Goal: Task Accomplishment & Management: Use online tool/utility

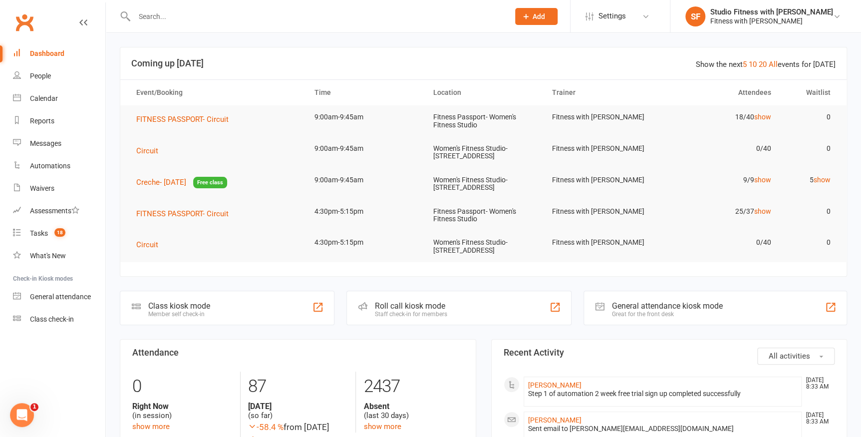
click at [192, 301] on div "Class kiosk mode" at bounding box center [179, 305] width 62 height 9
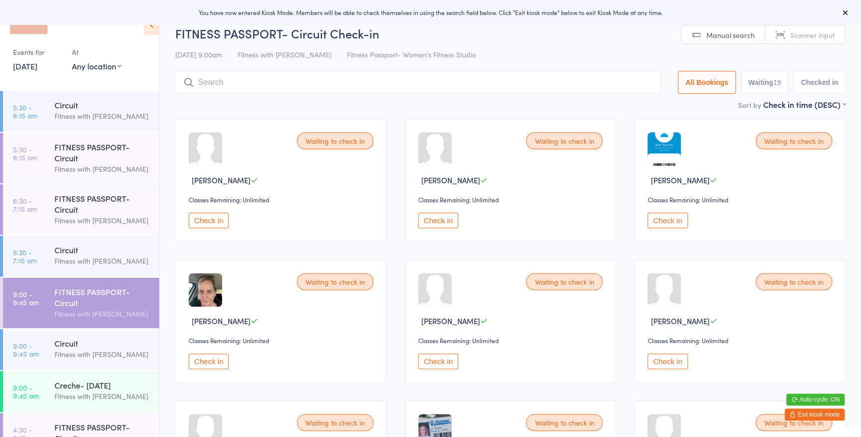
click at [92, 69] on select "Any location Women's Fitness Studio- [STREET_ADDRESS], [GEOGRAPHIC_DATA] Fitnes…" at bounding box center [96, 65] width 49 height 11
select select "0"
click at [72, 60] on select "Any location Women's Fitness Studio- [STREET_ADDRESS], [GEOGRAPHIC_DATA] Fitnes…" at bounding box center [96, 65] width 49 height 11
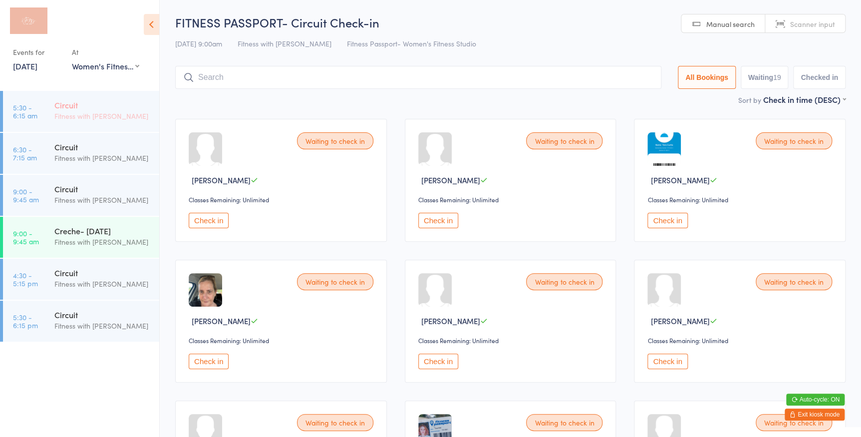
click at [89, 96] on div "Circuit Fitness with [PERSON_NAME]" at bounding box center [106, 110] width 105 height 39
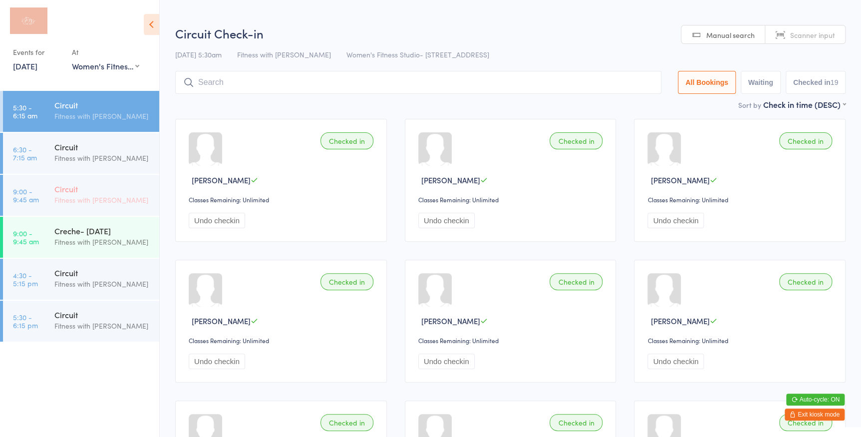
click at [59, 201] on div "Fitness with [PERSON_NAME]" at bounding box center [102, 199] width 96 height 11
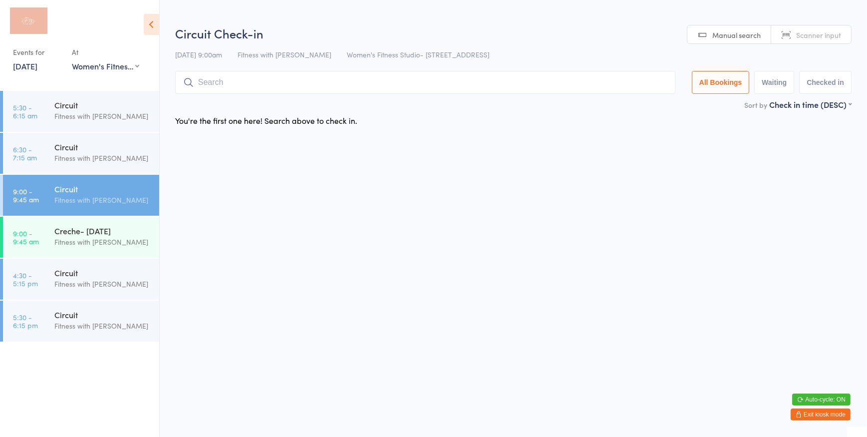
click at [796, 29] on link "Scanner input" at bounding box center [812, 34] width 80 height 19
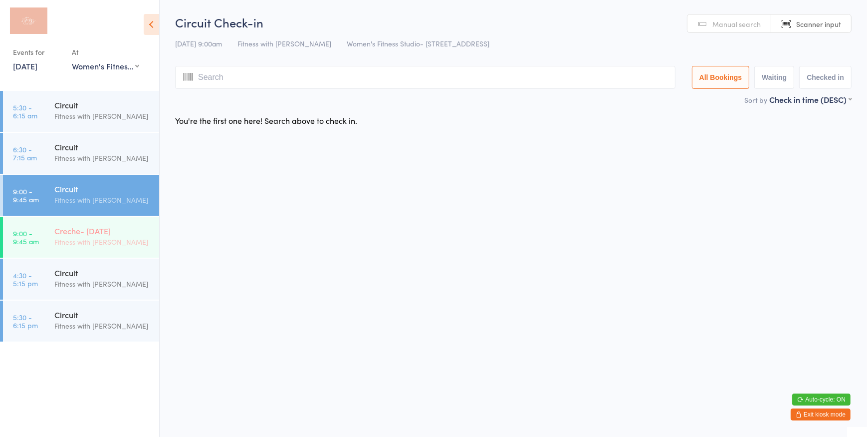
click at [134, 221] on div "Creche- [DATE] Fitness with [PERSON_NAME]" at bounding box center [106, 236] width 105 height 39
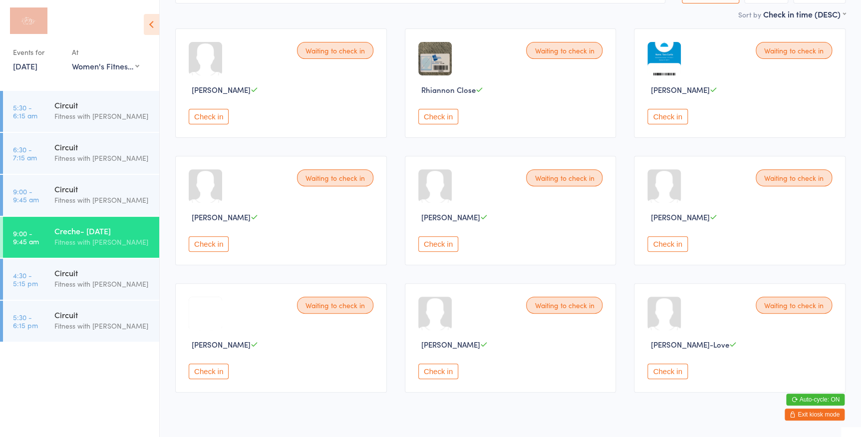
scroll to position [116, 0]
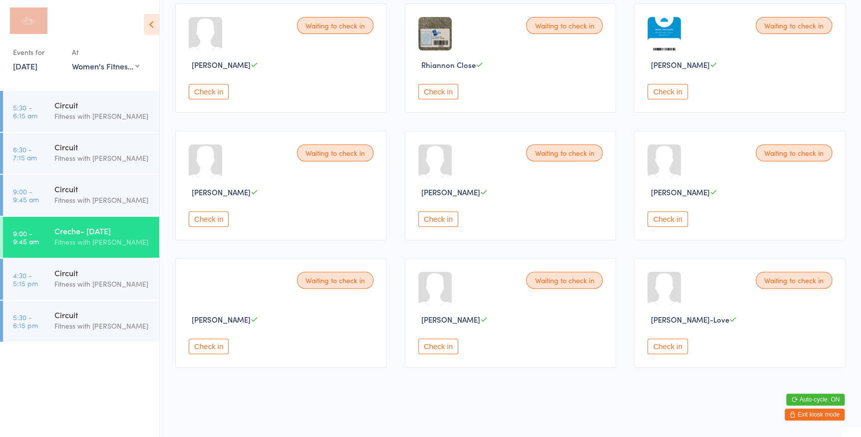
click at [674, 98] on button "Check in" at bounding box center [667, 91] width 40 height 15
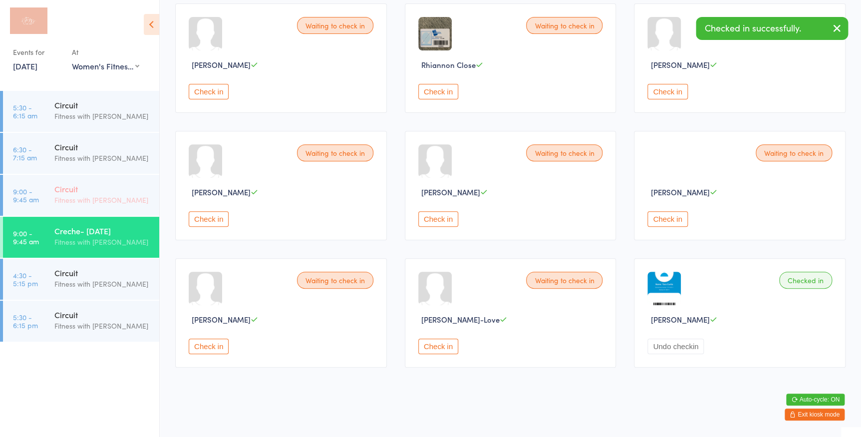
click at [117, 183] on div "Circuit" at bounding box center [102, 188] width 96 height 11
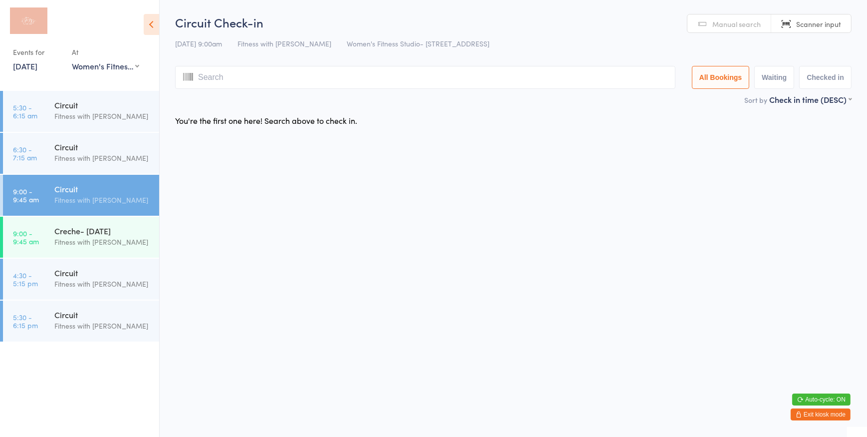
drag, startPoint x: 78, startPoint y: 116, endPoint x: 85, endPoint y: 55, distance: 60.8
click at [78, 116] on div "Fitness with [PERSON_NAME]" at bounding box center [102, 115] width 96 height 11
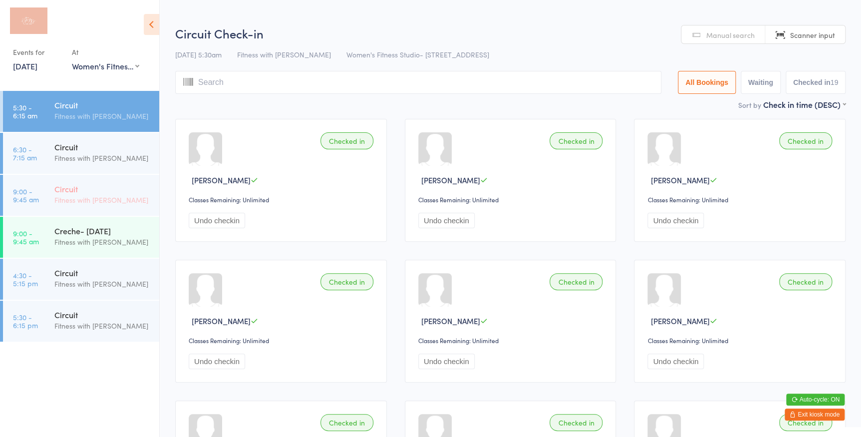
click at [100, 192] on div "Circuit" at bounding box center [102, 188] width 96 height 11
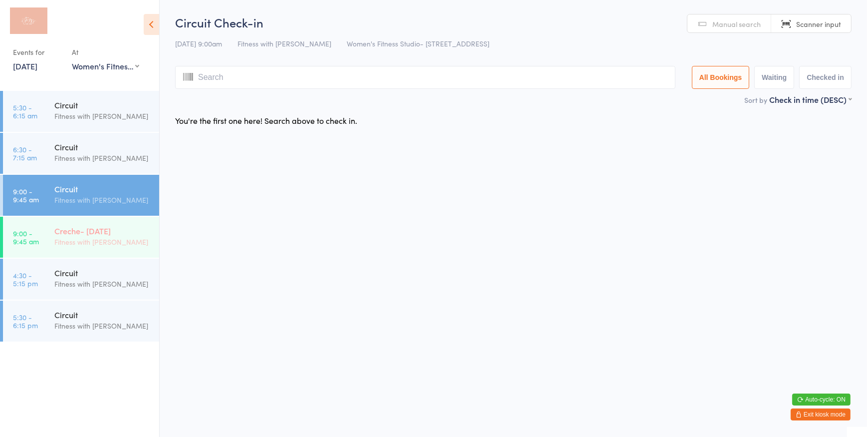
click at [104, 239] on div "Fitness with [PERSON_NAME]" at bounding box center [102, 241] width 96 height 11
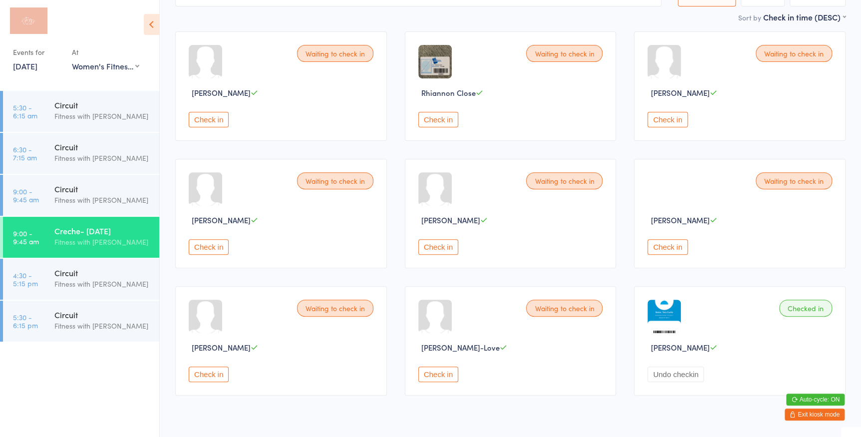
scroll to position [90, 0]
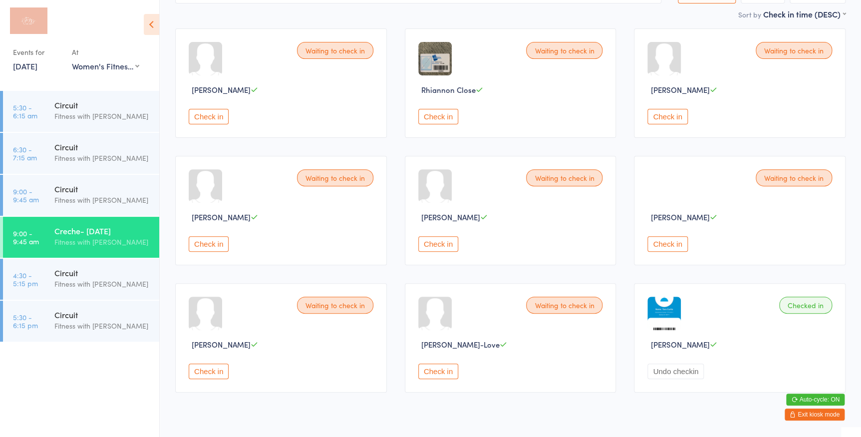
click at [672, 119] on button "Check in" at bounding box center [667, 116] width 40 height 15
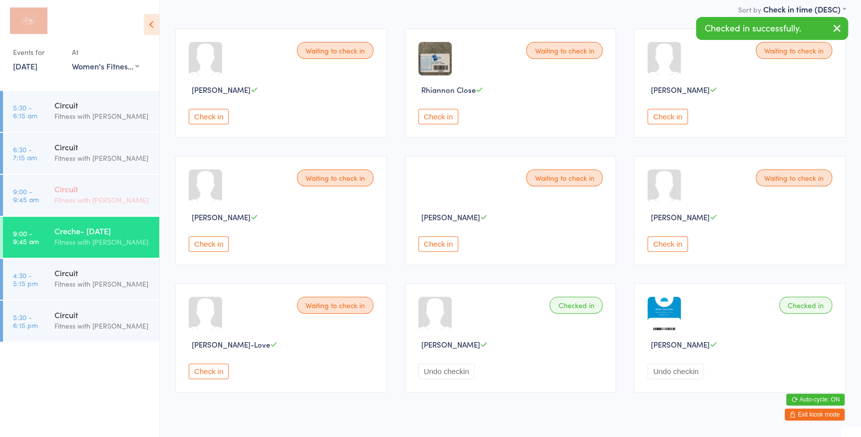
click at [113, 191] on div "Circuit" at bounding box center [102, 188] width 96 height 11
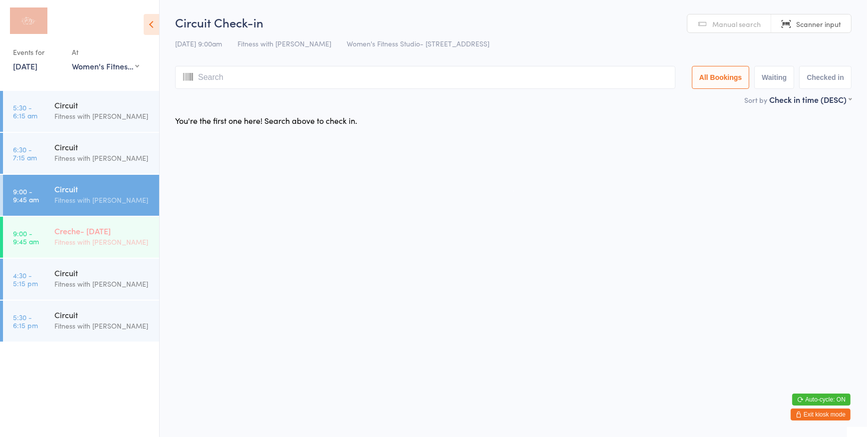
click at [140, 246] on div "Fitness with [PERSON_NAME]" at bounding box center [102, 241] width 96 height 11
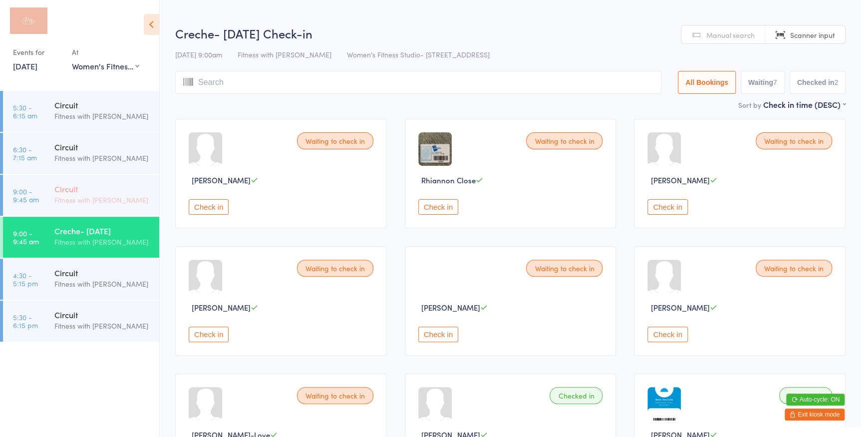
click at [91, 189] on div "Circuit" at bounding box center [102, 188] width 96 height 11
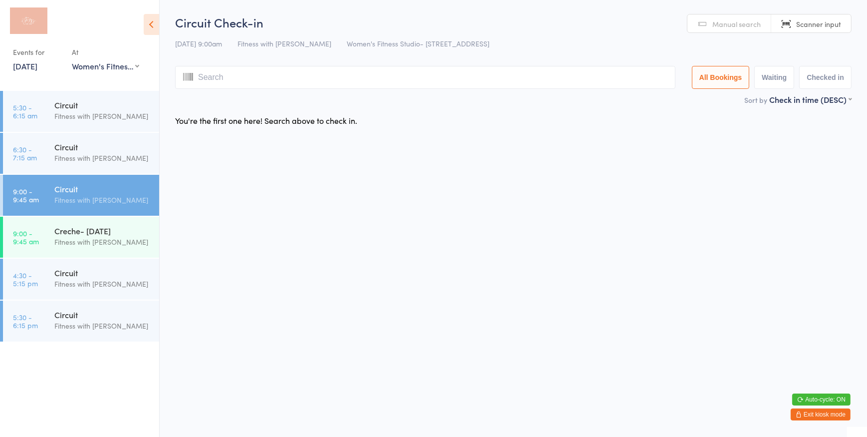
click at [749, 25] on span "Manual search" at bounding box center [737, 24] width 48 height 10
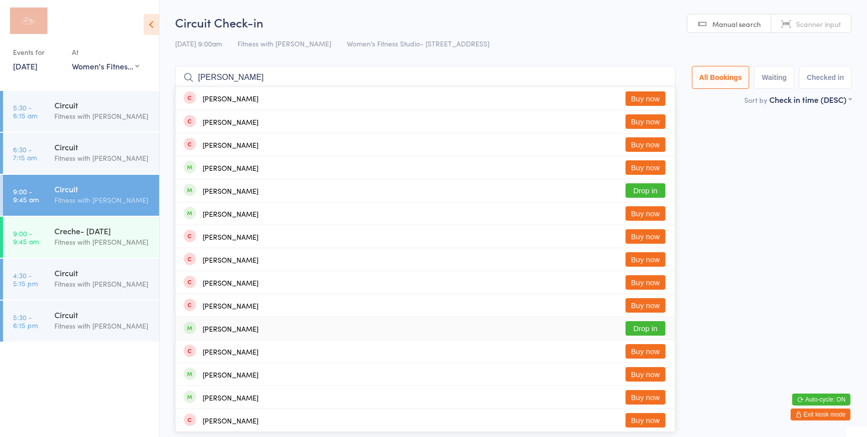
type input "[PERSON_NAME]"
click at [652, 330] on button "Drop in" at bounding box center [646, 328] width 40 height 14
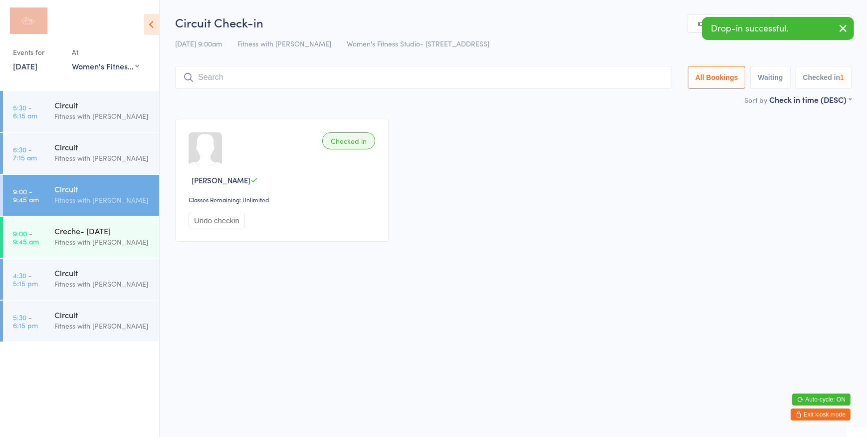
click at [844, 25] on icon "button" at bounding box center [844, 28] width 12 height 12
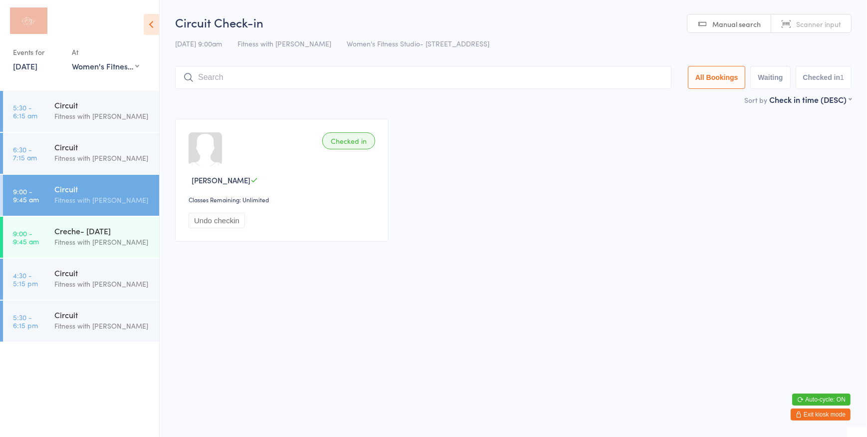
click at [842, 22] on link "Scanner input" at bounding box center [812, 23] width 80 height 19
click at [799, 25] on span "Scanner input" at bounding box center [819, 24] width 45 height 10
click at [92, 201] on div "Fitness with [PERSON_NAME]" at bounding box center [102, 199] width 96 height 11
type input "586"
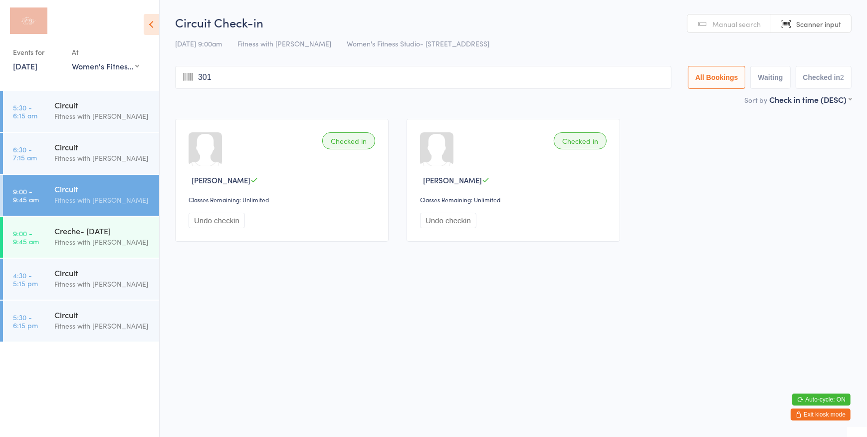
type input "3017"
type input "6547"
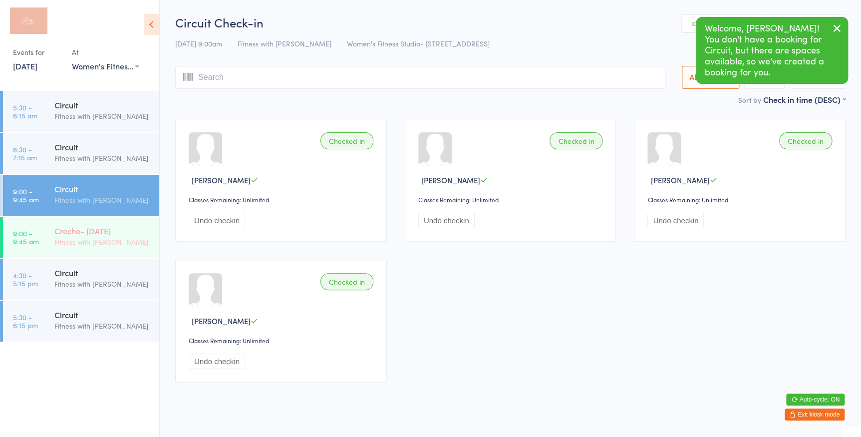
click at [119, 229] on div "Creche- [DATE]" at bounding box center [102, 230] width 96 height 11
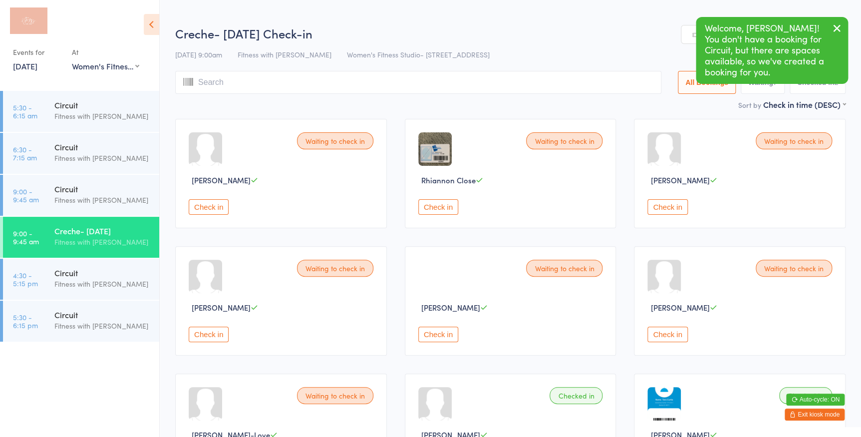
click at [207, 205] on button "Check in" at bounding box center [209, 206] width 40 height 15
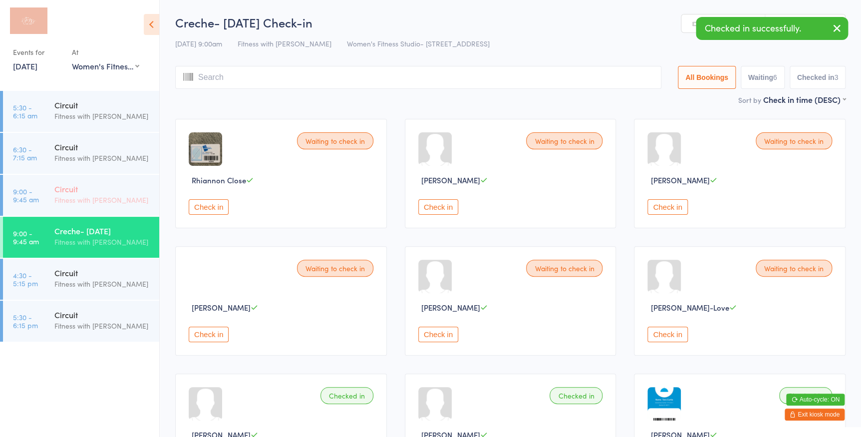
click at [139, 202] on div "Fitness with [PERSON_NAME]" at bounding box center [102, 199] width 96 height 11
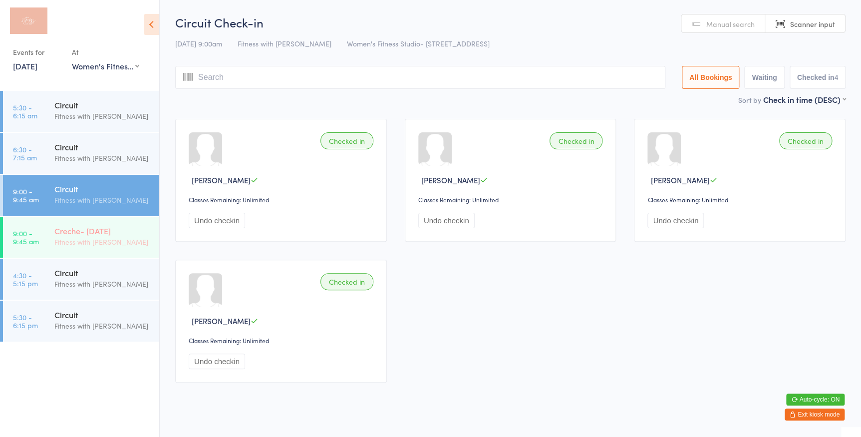
click at [32, 241] on time "9:00 - 9:45 am" at bounding box center [26, 237] width 26 height 16
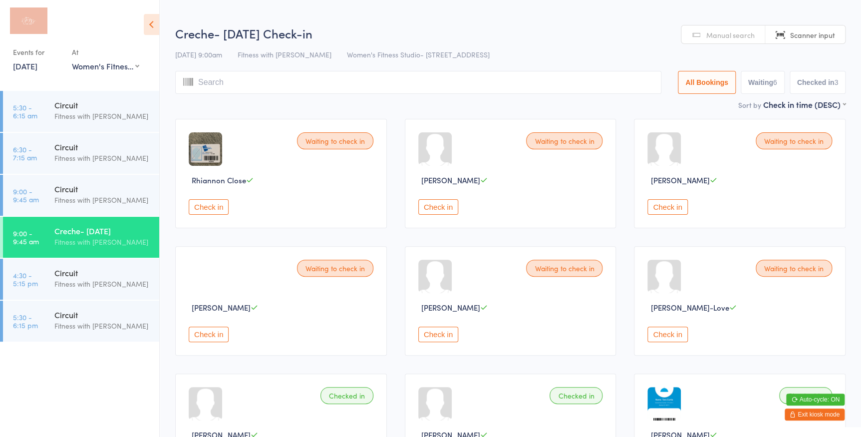
click at [670, 201] on button "Check in" at bounding box center [667, 206] width 40 height 15
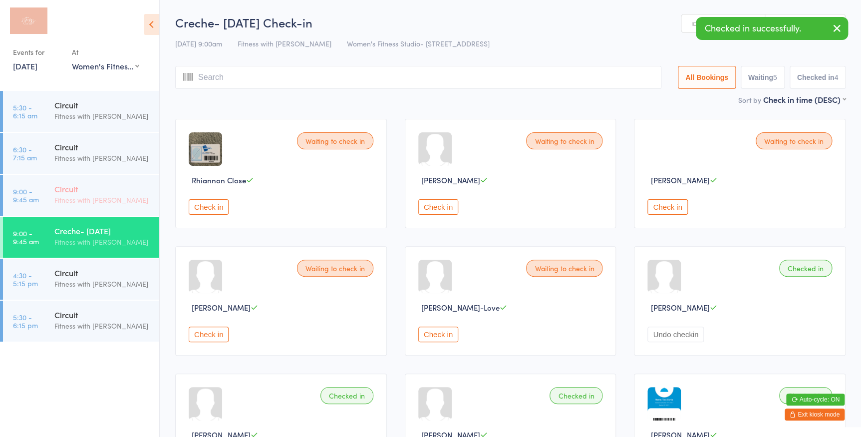
click at [149, 202] on div "Fitness with [PERSON_NAME]" at bounding box center [102, 199] width 96 height 11
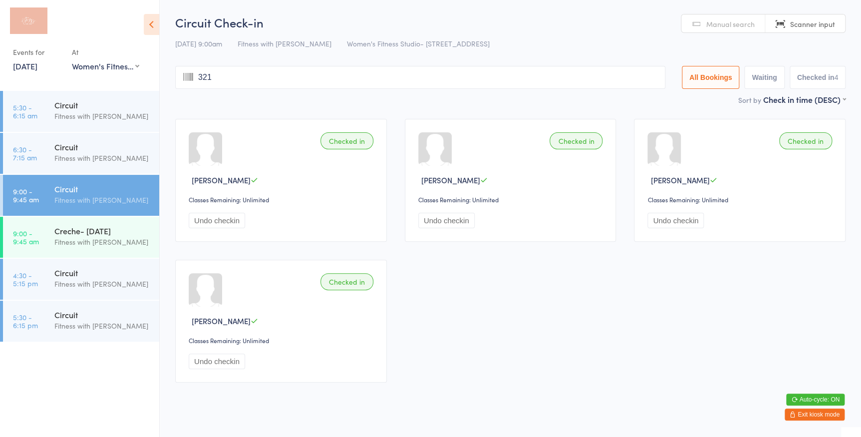
type input "3214"
type input "731"
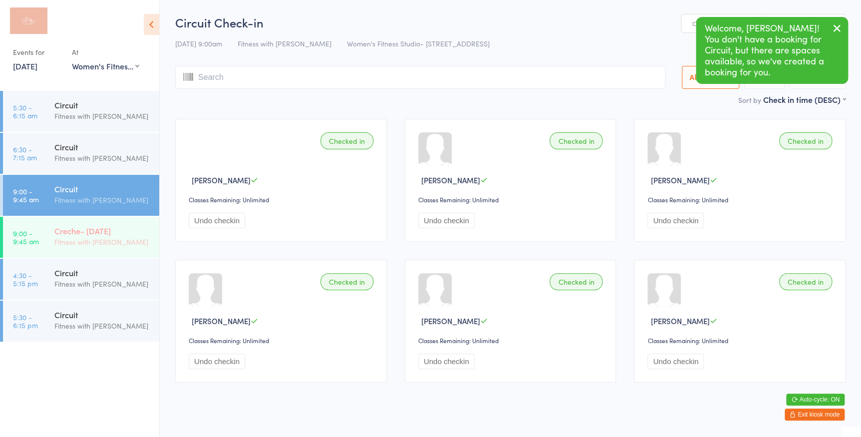
click at [91, 243] on div "Fitness with [PERSON_NAME]" at bounding box center [102, 241] width 96 height 11
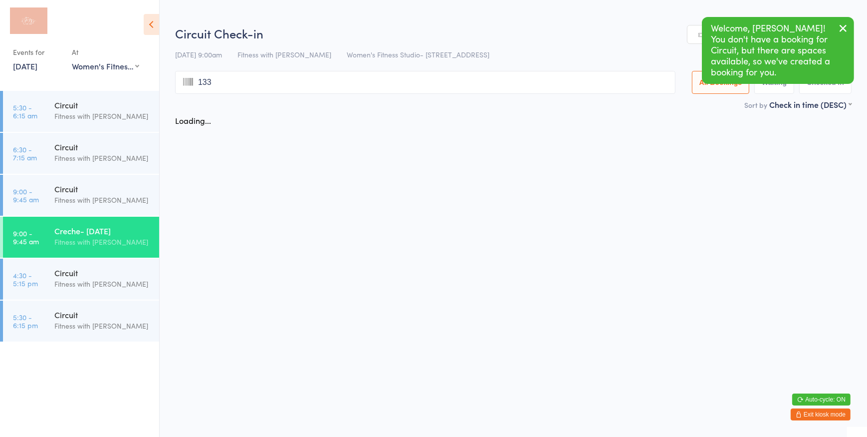
type input "1337"
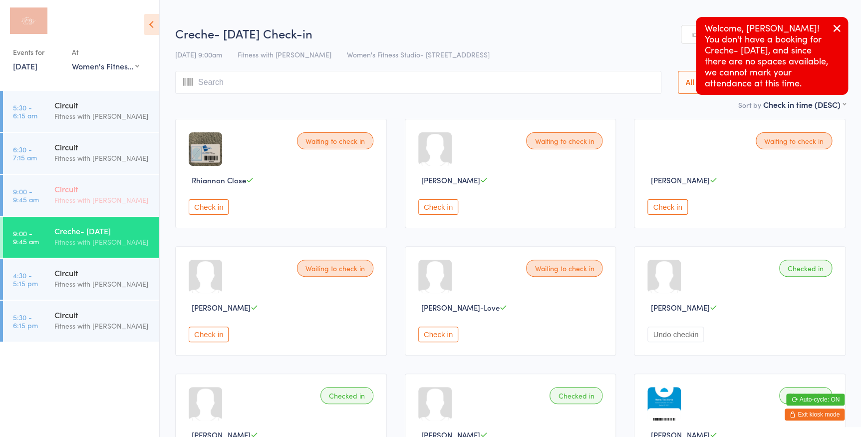
click at [114, 194] on div "Circuit" at bounding box center [102, 188] width 96 height 11
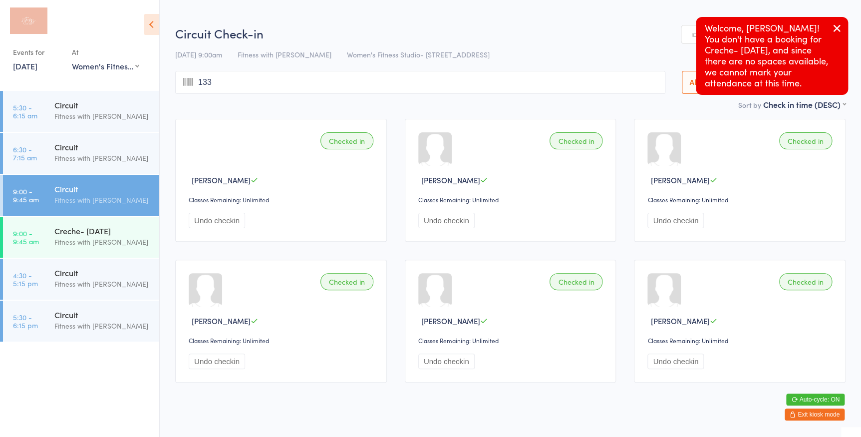
type input "1337"
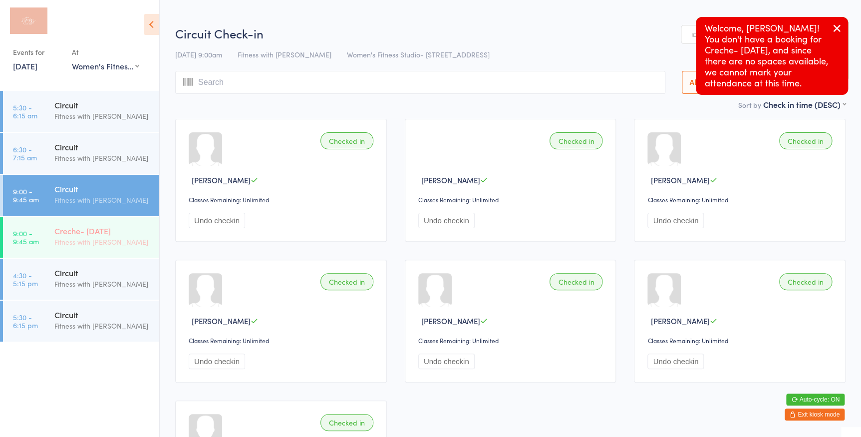
click at [105, 246] on div "Fitness with [PERSON_NAME]" at bounding box center [102, 241] width 96 height 11
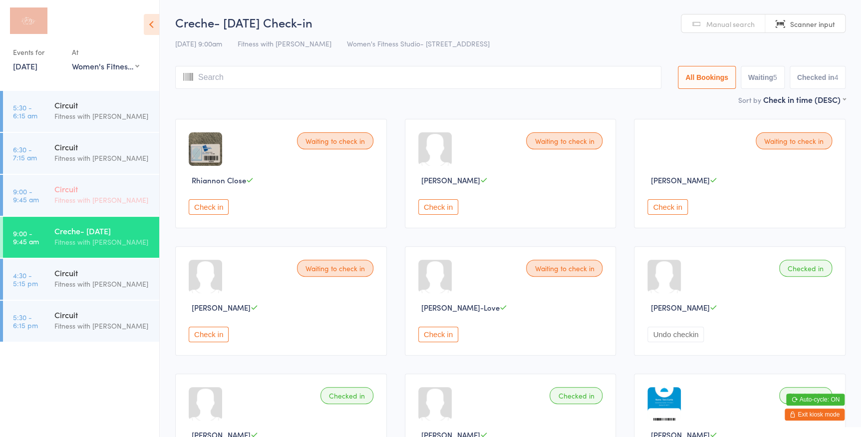
click at [77, 196] on div "Fitness with [PERSON_NAME]" at bounding box center [102, 199] width 96 height 11
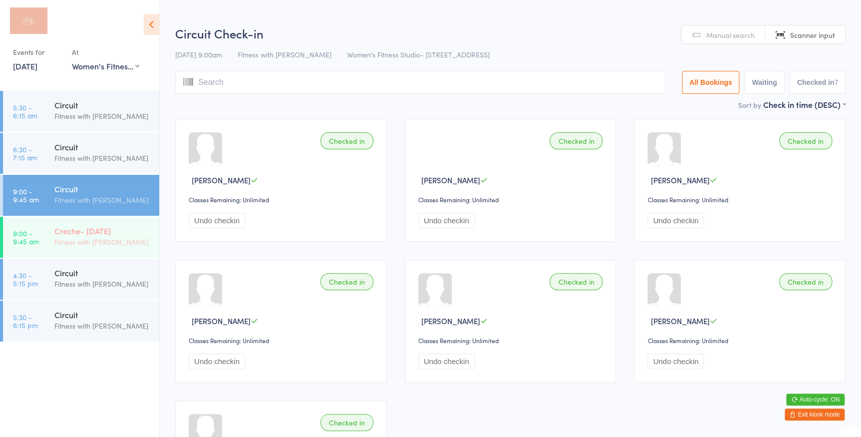
click at [132, 243] on div "Fitness with [PERSON_NAME]" at bounding box center [102, 241] width 96 height 11
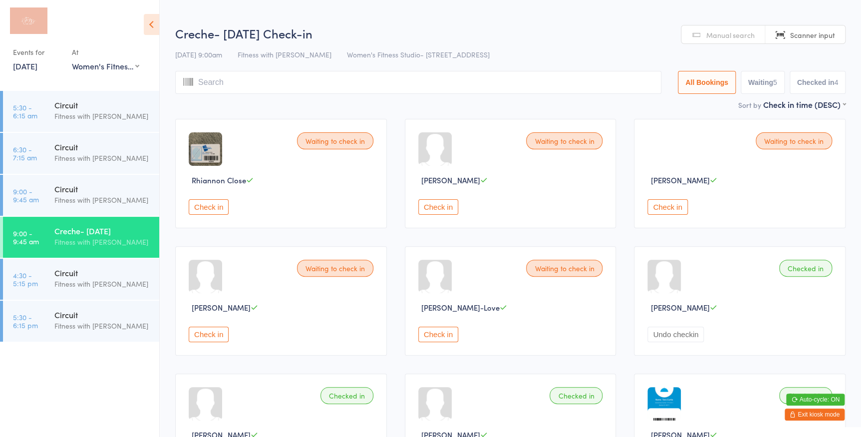
click at [674, 209] on button "Check in" at bounding box center [667, 206] width 40 height 15
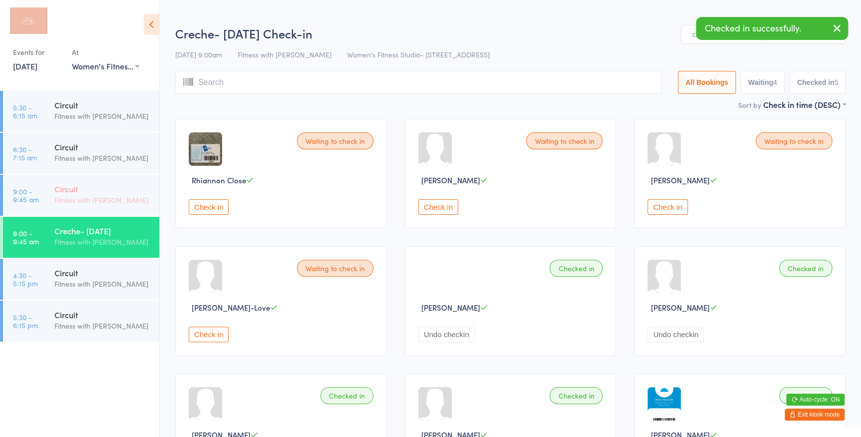
click at [150, 193] on div "Circuit" at bounding box center [102, 188] width 96 height 11
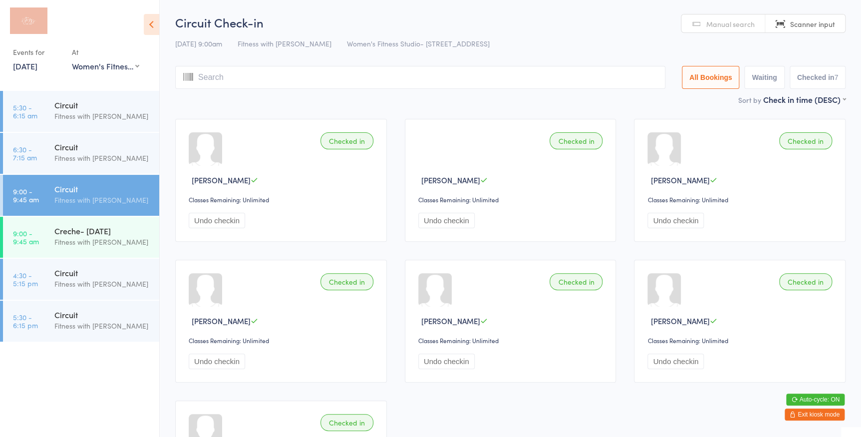
click at [269, 74] on input "search" at bounding box center [420, 77] width 490 height 23
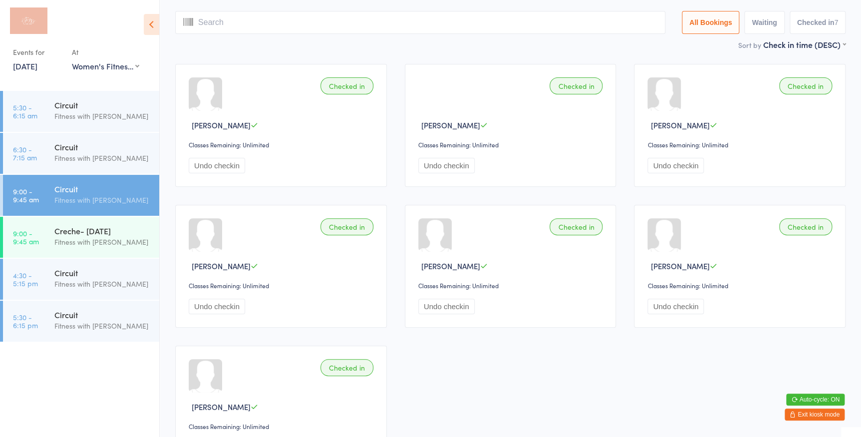
scroll to position [66, 0]
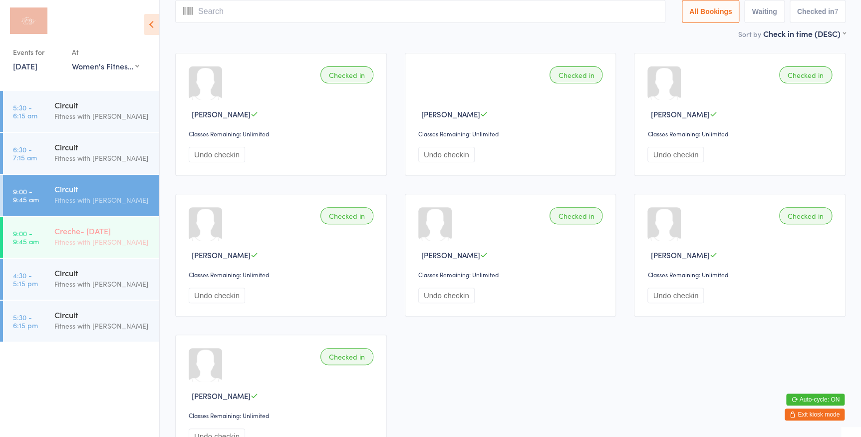
click at [41, 228] on link "9:00 - 9:45 am Creche- [DATE] Fitness with [PERSON_NAME]" at bounding box center [81, 237] width 156 height 41
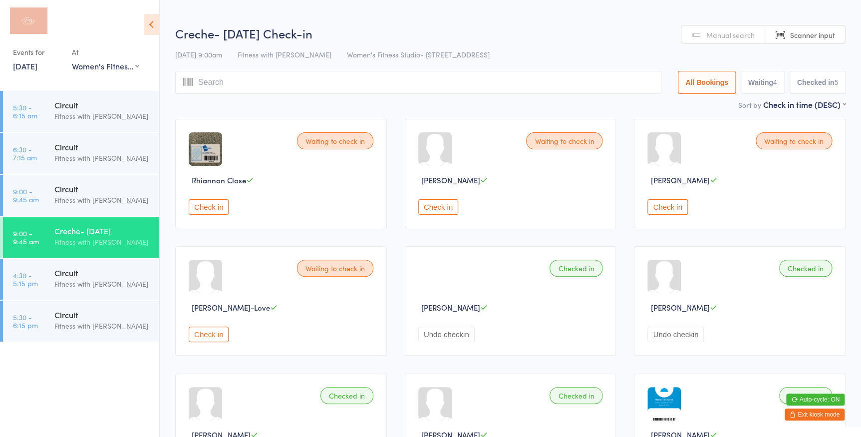
click at [216, 334] on button "Check in" at bounding box center [209, 333] width 40 height 15
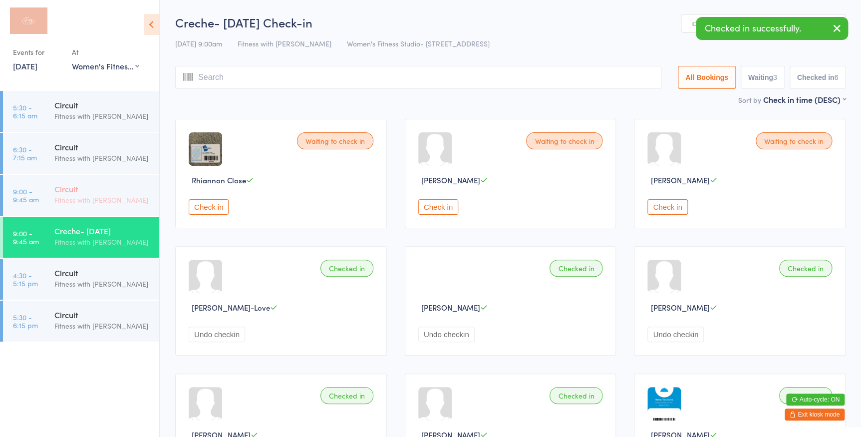
click at [96, 183] on div "Circuit" at bounding box center [102, 188] width 96 height 11
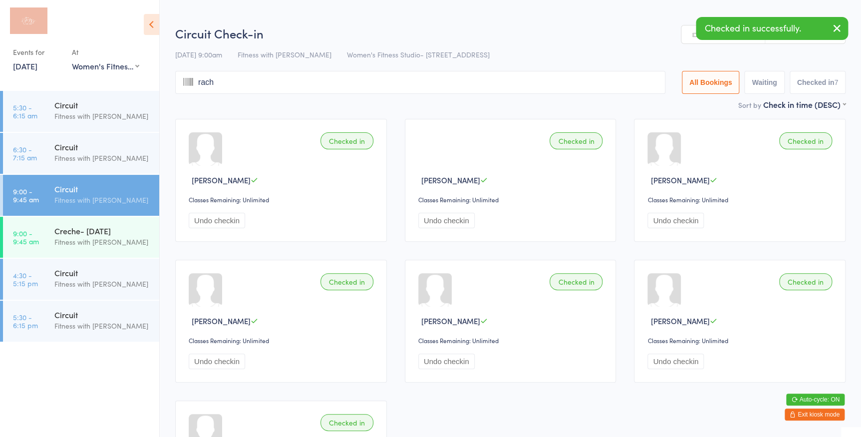
type input "rache"
type input "l"
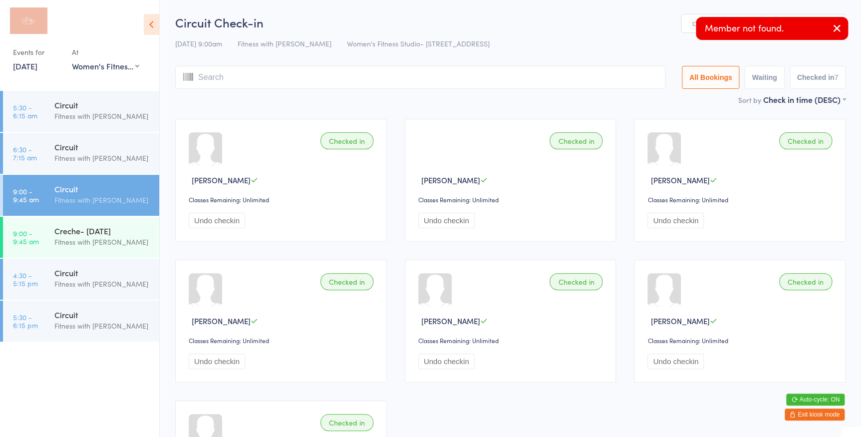
click at [688, 20] on link "Manual search" at bounding box center [723, 23] width 84 height 19
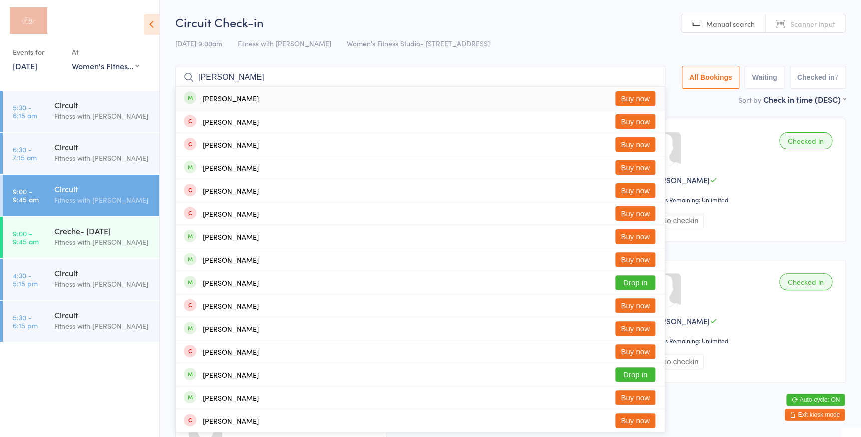
type input "[PERSON_NAME]"
click at [523, 29] on h2 "Circuit Check-in" at bounding box center [510, 22] width 670 height 16
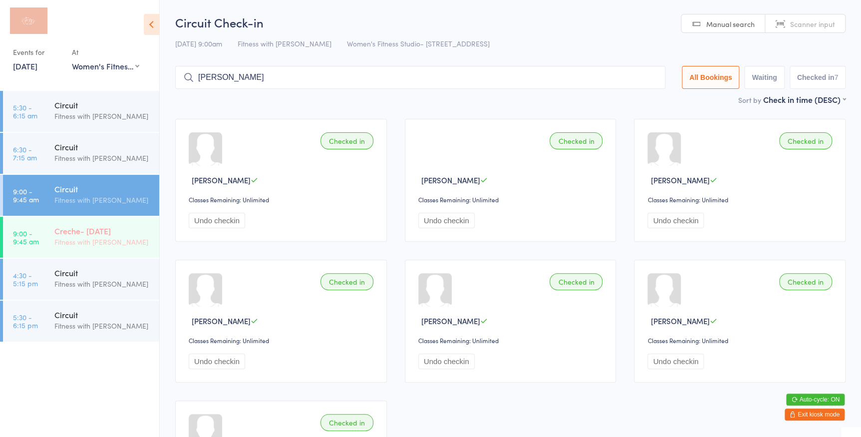
click at [101, 233] on div "Creche- [DATE]" at bounding box center [102, 230] width 96 height 11
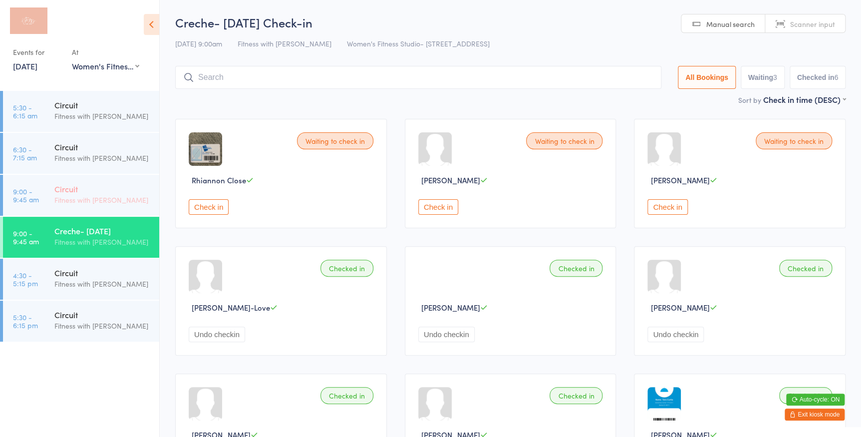
click at [130, 208] on div "Circuit Fitness with [PERSON_NAME]" at bounding box center [106, 194] width 105 height 39
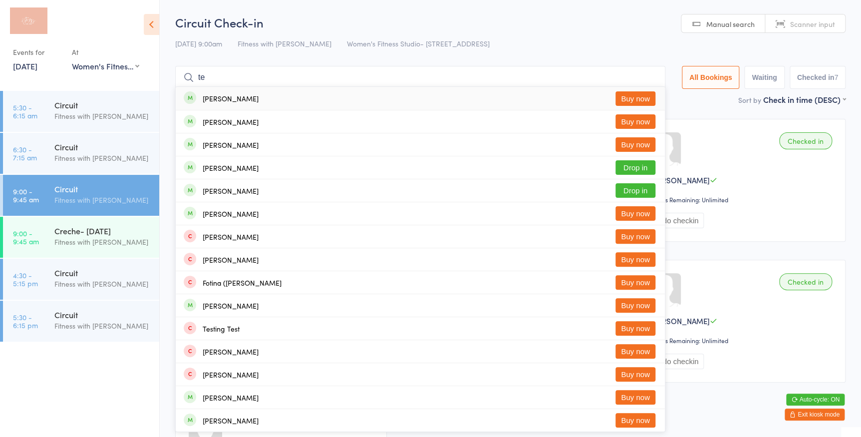
type input "t"
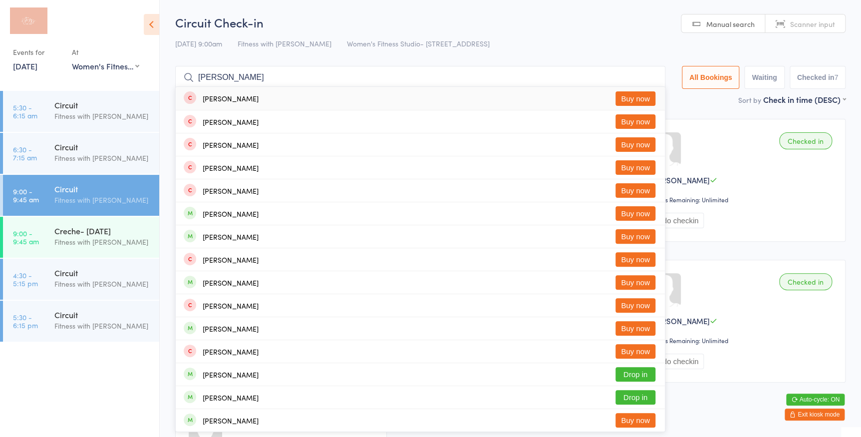
type input "[PERSON_NAME]"
click at [534, 57] on div "Circuit Check-in [DATE] 9:00am Fitness with [PERSON_NAME] Women's Fitness Studi…" at bounding box center [510, 54] width 670 height 80
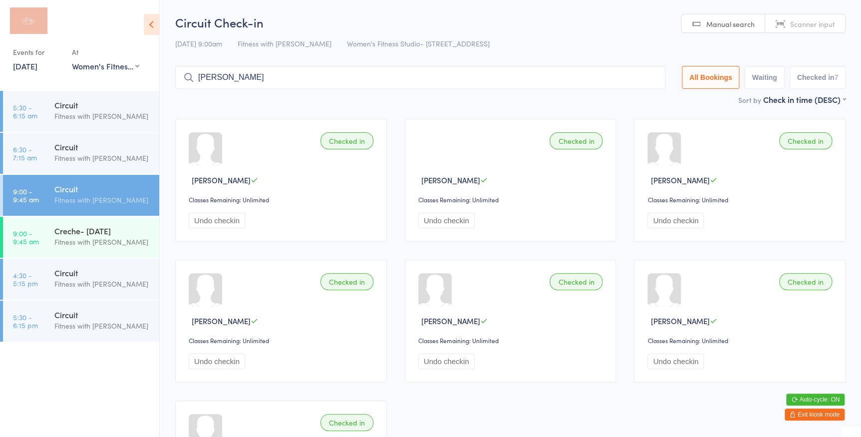
click at [827, 28] on span "Scanner input" at bounding box center [812, 24] width 45 height 10
click at [112, 244] on div "Fitness with [PERSON_NAME]" at bounding box center [102, 241] width 96 height 11
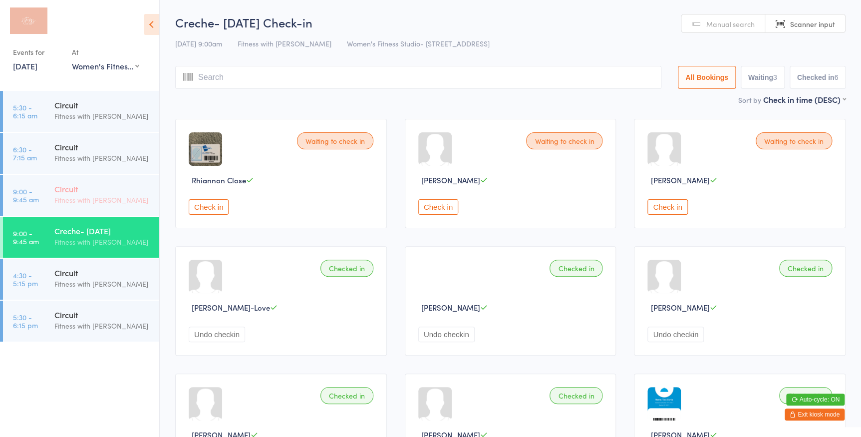
click at [104, 202] on div "Fitness with [PERSON_NAME]" at bounding box center [102, 199] width 96 height 11
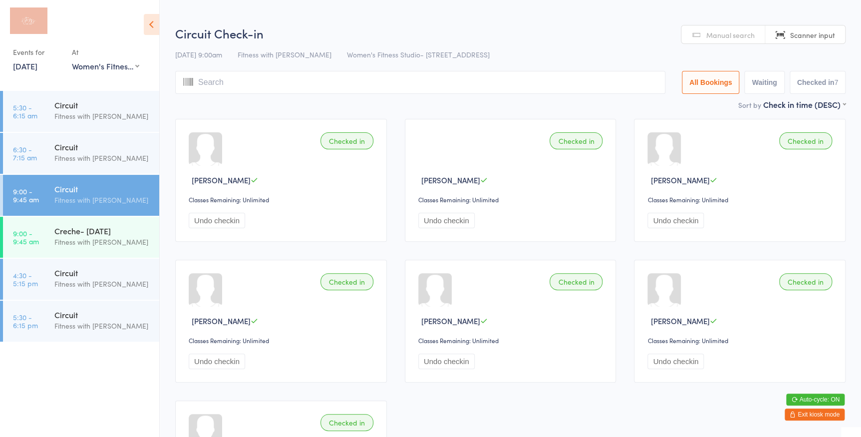
click at [704, 33] on link "Manual search" at bounding box center [723, 34] width 84 height 19
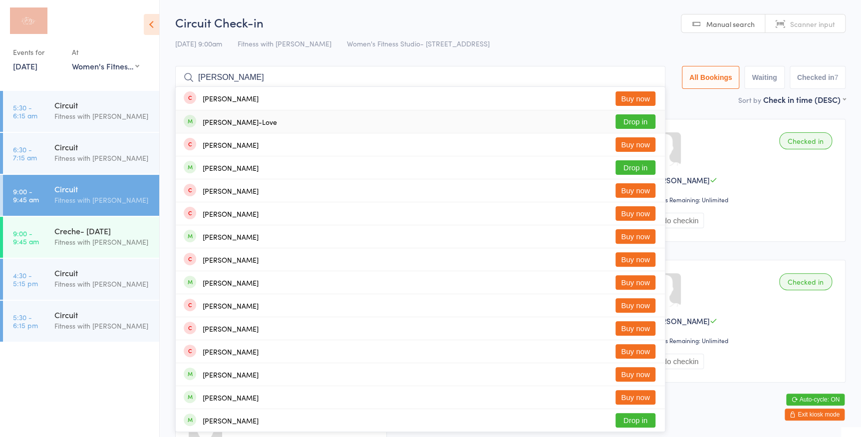
type input "[PERSON_NAME]"
click at [632, 122] on button "Drop in" at bounding box center [635, 121] width 40 height 14
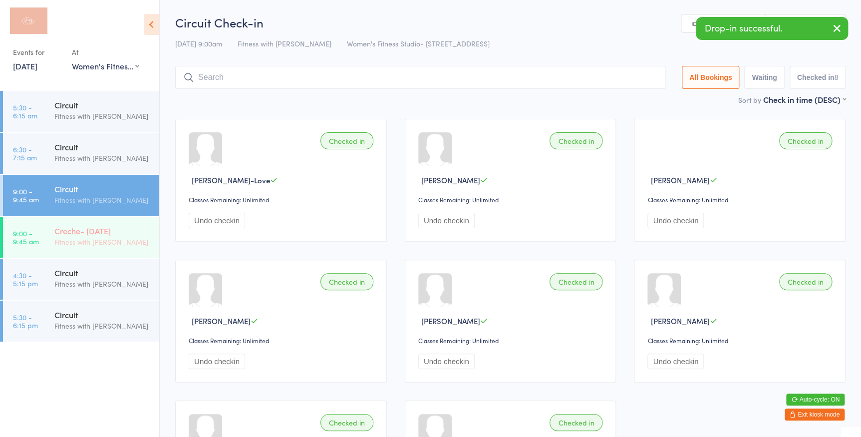
click at [89, 239] on div "Fitness with [PERSON_NAME]" at bounding box center [102, 241] width 96 height 11
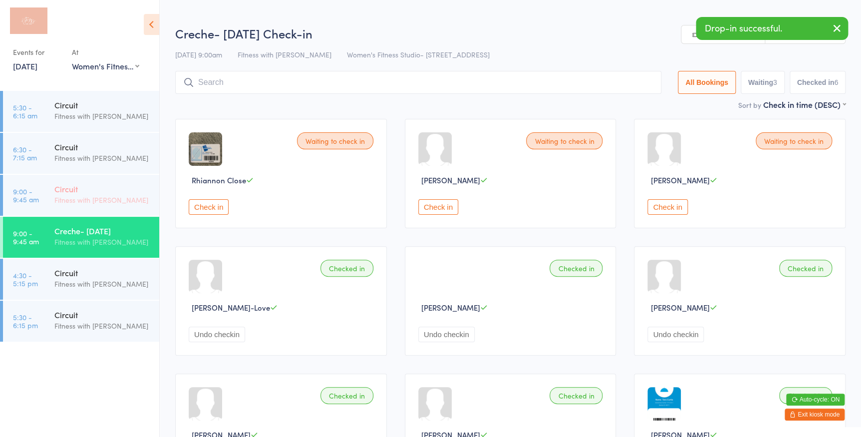
click at [102, 210] on div "Circuit Fitness with [PERSON_NAME]" at bounding box center [106, 194] width 105 height 39
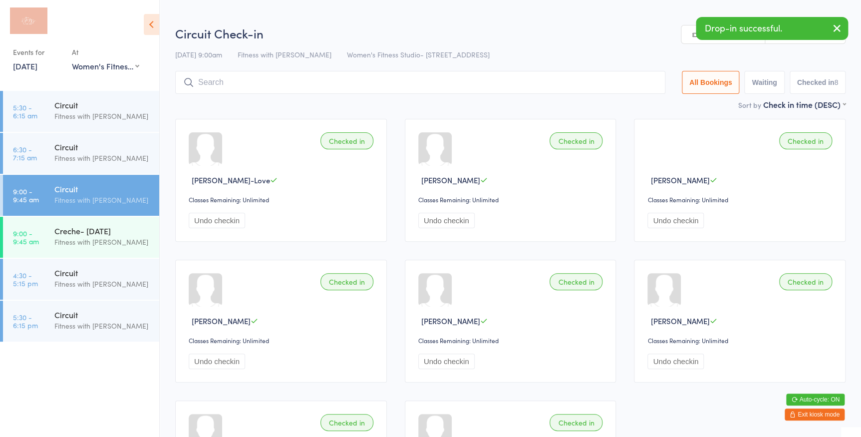
click at [793, 42] on link "Scanner input" at bounding box center [805, 34] width 80 height 19
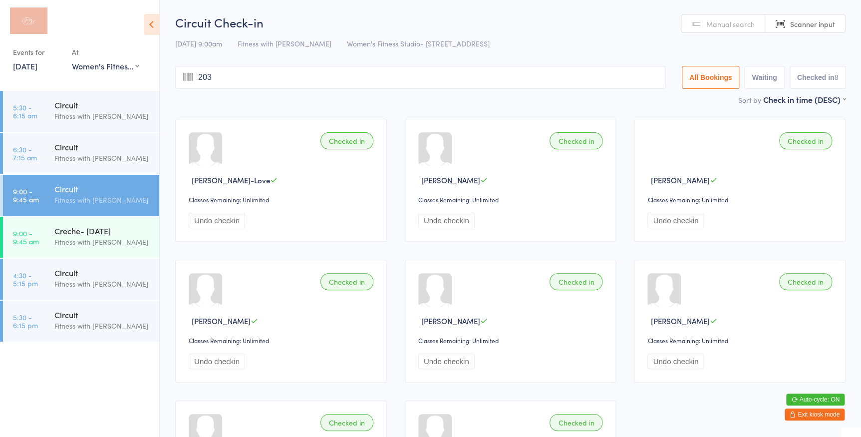
type input "2038"
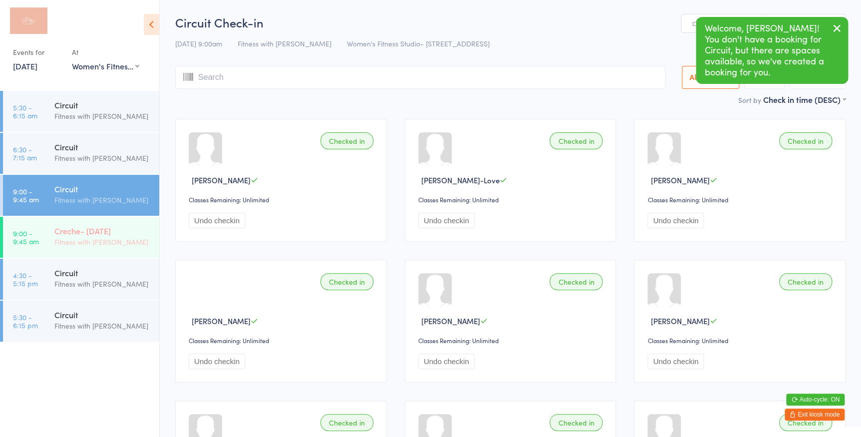
click at [72, 242] on div "Fitness with [PERSON_NAME]" at bounding box center [102, 241] width 96 height 11
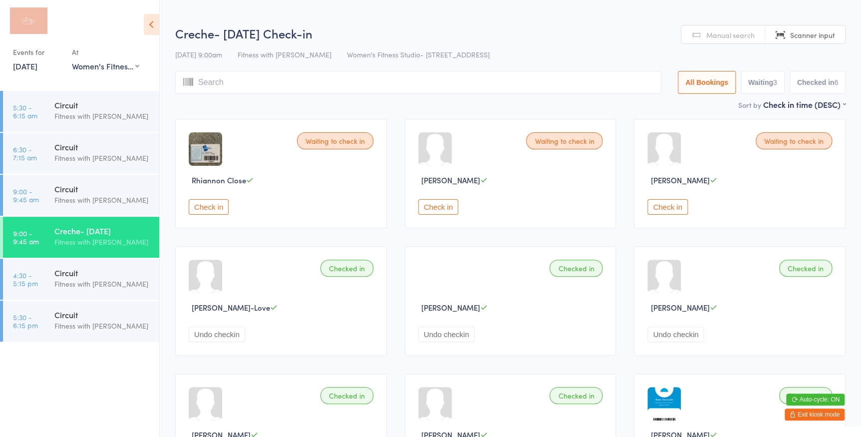
click at [440, 207] on button "Check in" at bounding box center [438, 206] width 40 height 15
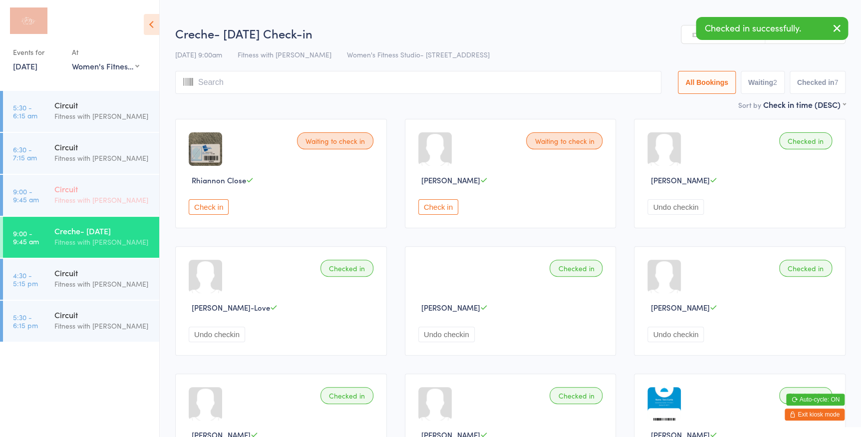
click at [53, 189] on link "9:00 - 9:45 am Circuit Fitness with [PERSON_NAME]" at bounding box center [81, 195] width 156 height 41
